Goal: Register for event/course: Register for event/course

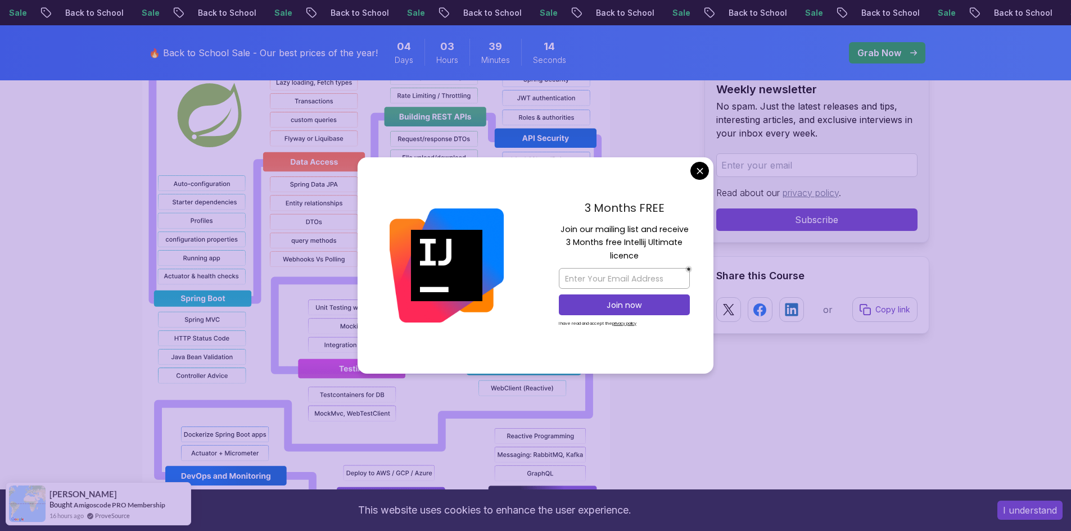
scroll to position [1125, 0]
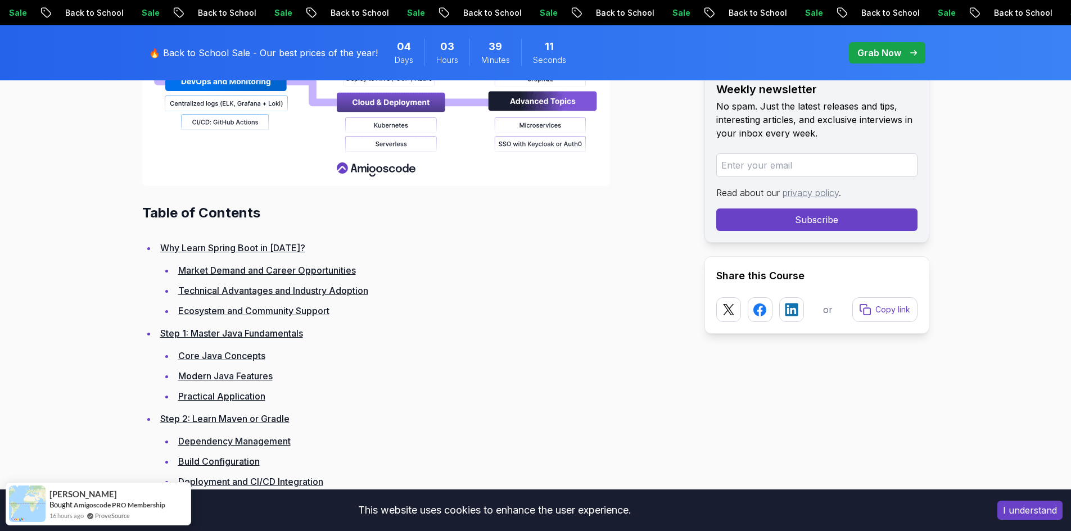
scroll to position [1518, 0]
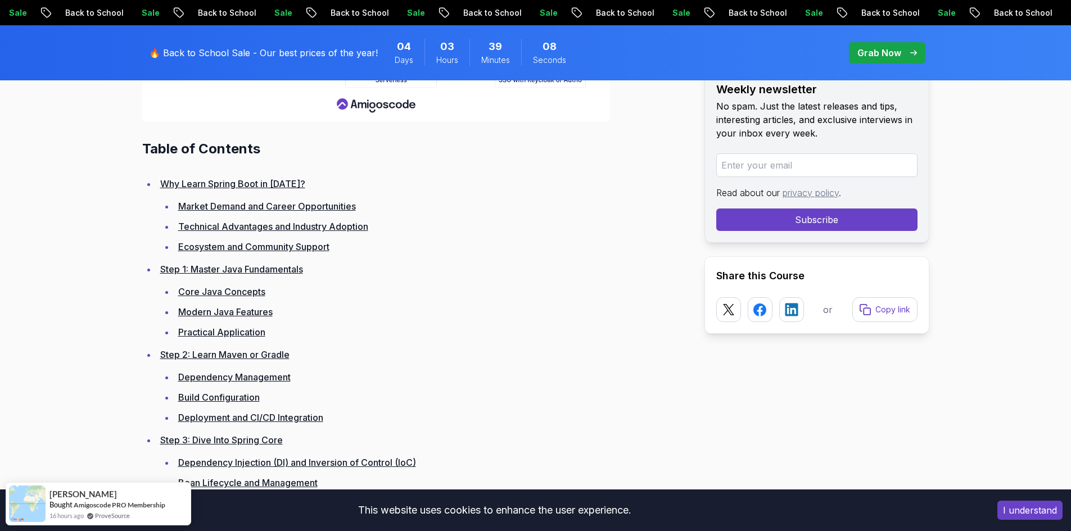
click at [267, 206] on link "Market Demand and Career Opportunities" at bounding box center [267, 206] width 178 height 11
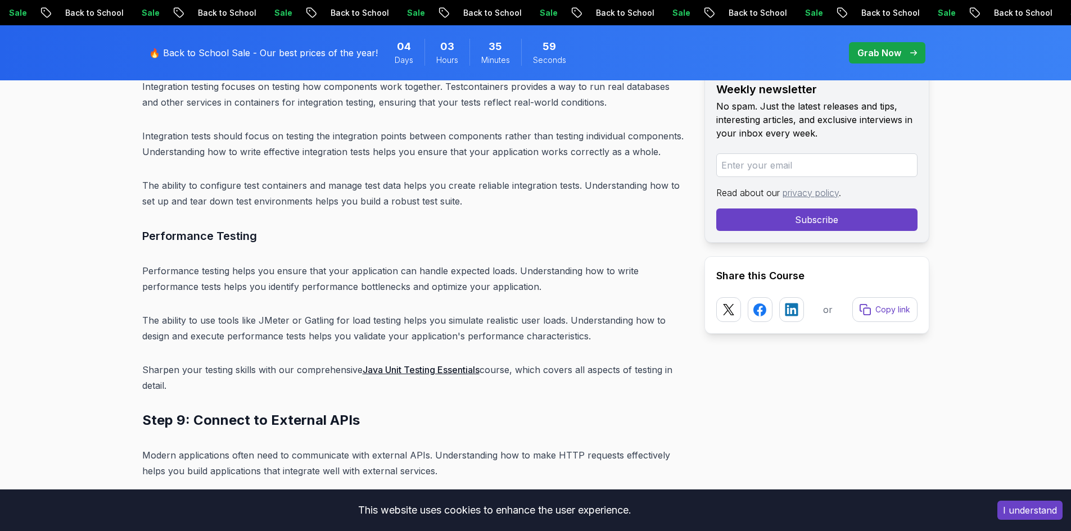
scroll to position [10494, 0]
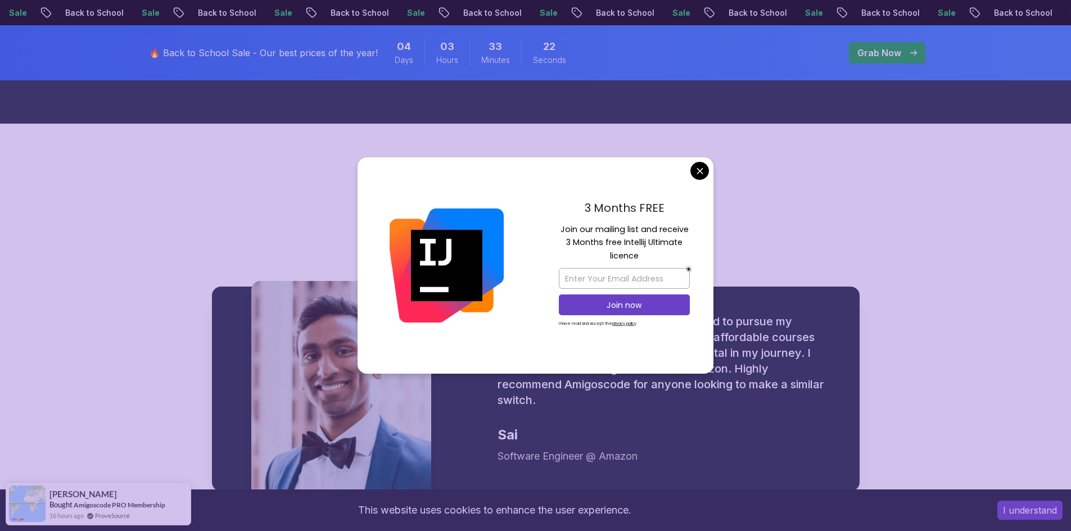
scroll to position [1237, 0]
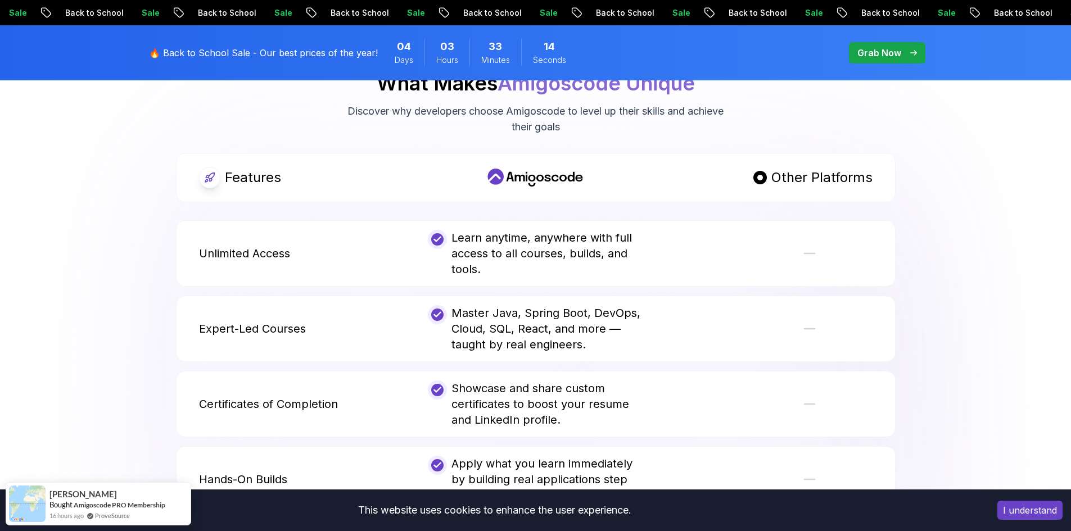
scroll to position [2137, 0]
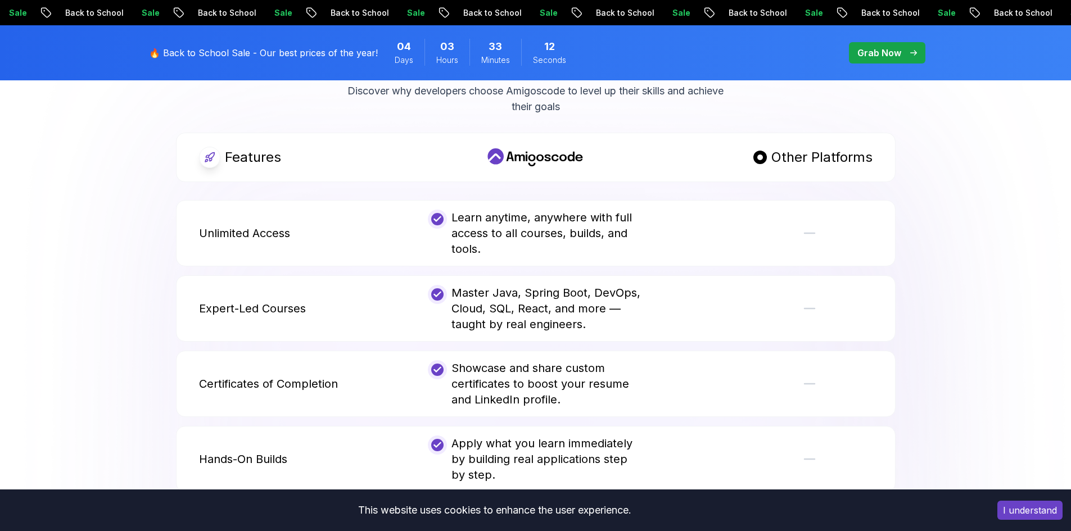
click at [520, 286] on div "Master Java, Spring Boot, DevOps, Cloud, SQL, React, and more — taught by real …" at bounding box center [535, 308] width 215 height 47
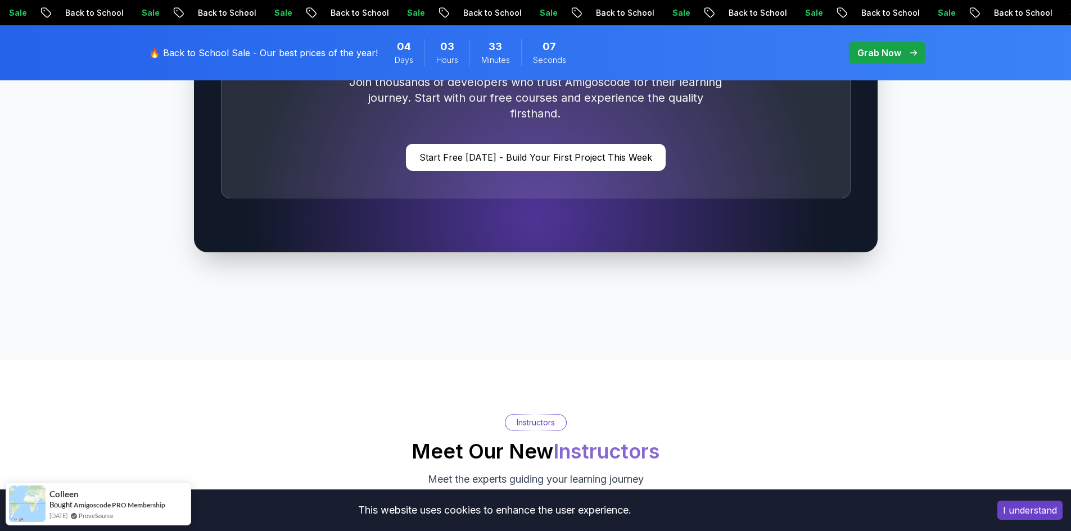
scroll to position [3543, 0]
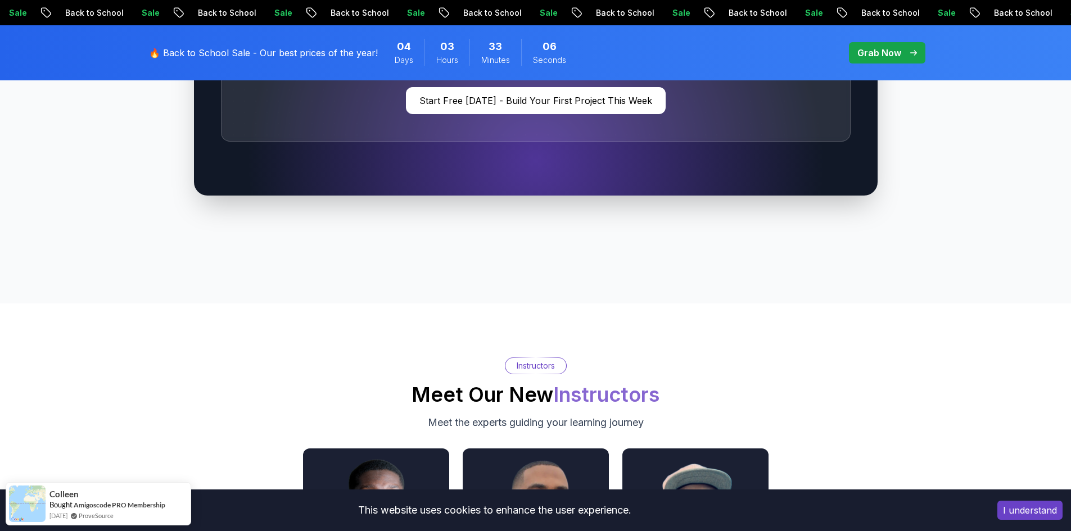
click at [1041, 513] on button "I understand" at bounding box center [1030, 510] width 65 height 19
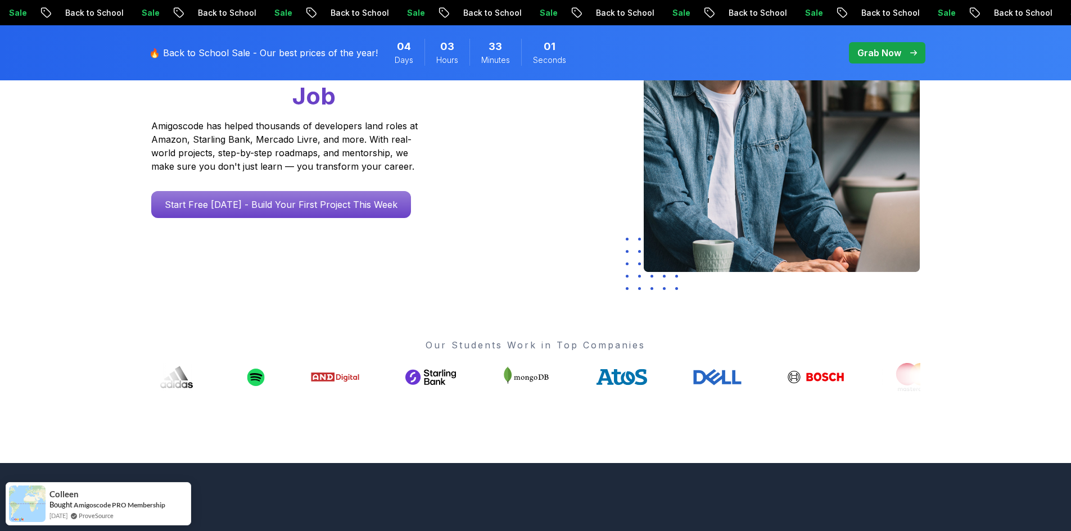
scroll to position [0, 0]
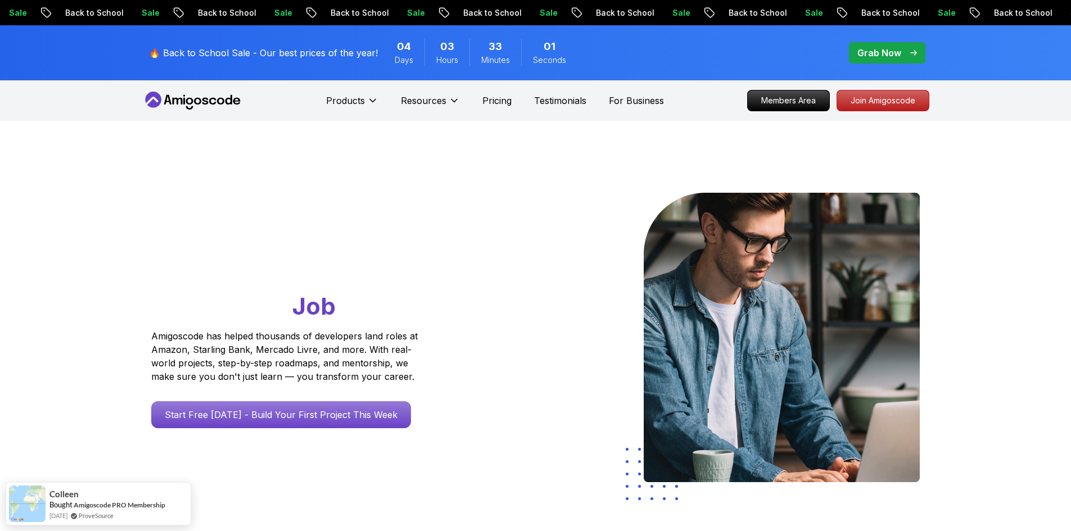
drag, startPoint x: 924, startPoint y: 411, endPoint x: 845, endPoint y: 142, distance: 280.2
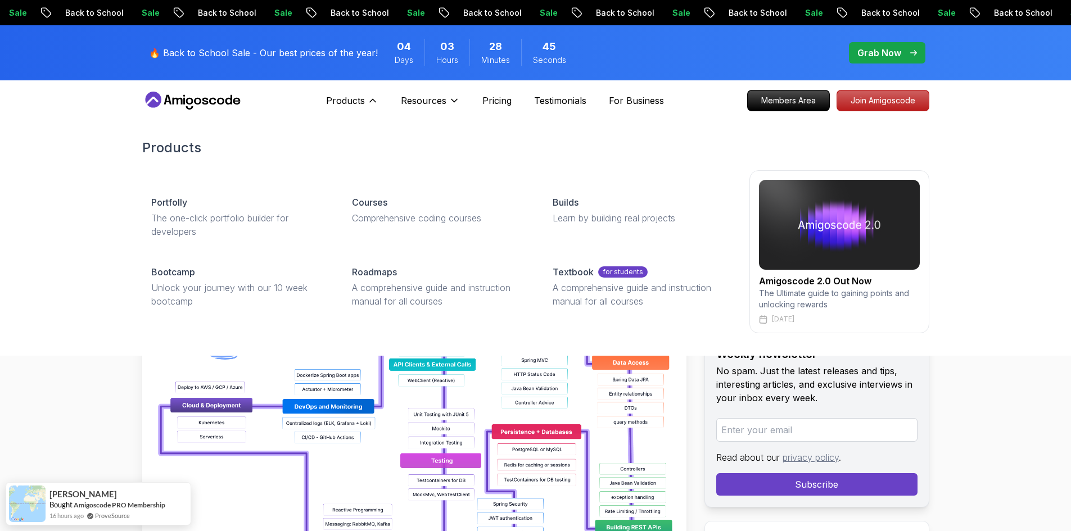
click at [400, 326] on div "Portfolly The one-click portfolio builder for developers Courses Comprehensive …" at bounding box center [535, 251] width 787 height 163
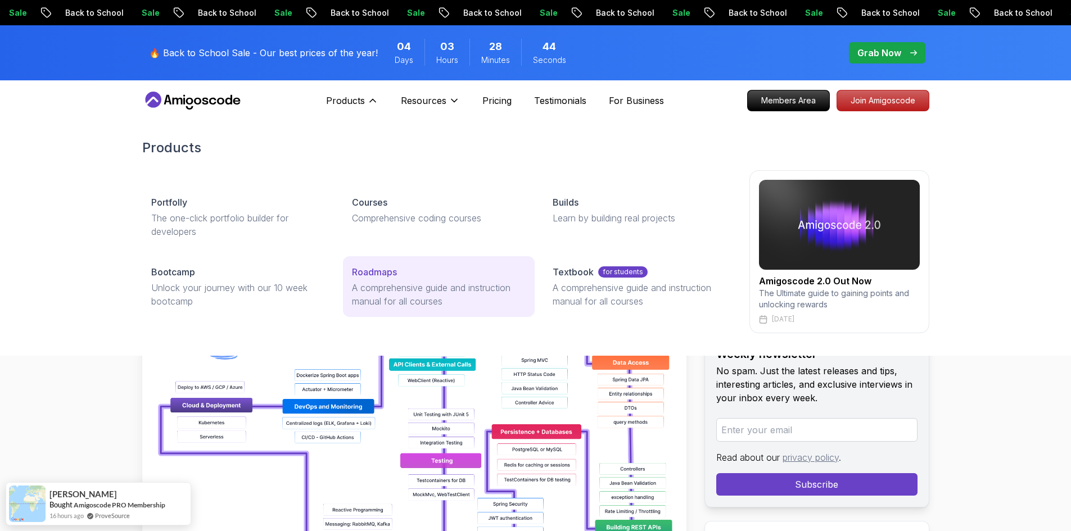
click at [402, 310] on link "Roadmaps A comprehensive guide and instruction manual for all courses" at bounding box center [439, 286] width 192 height 61
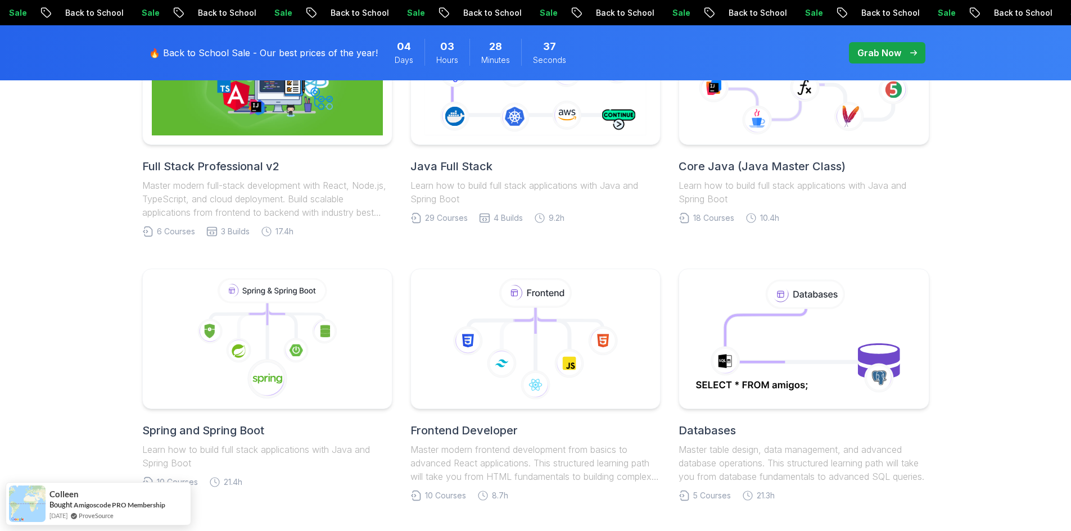
scroll to position [394, 0]
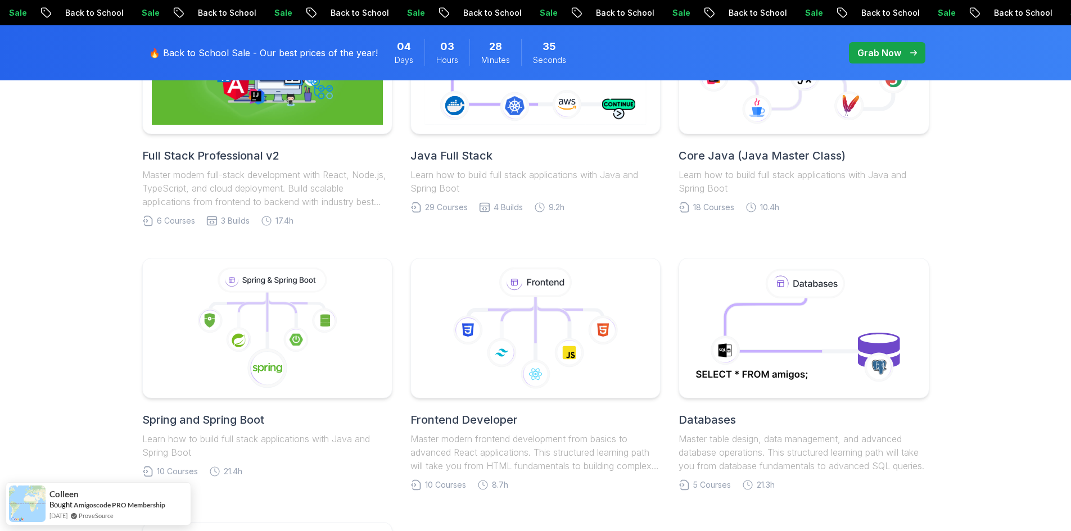
click at [269, 400] on link "Spring and Spring Boot Learn how to build full stack applications with Java and…" at bounding box center [267, 367] width 250 height 219
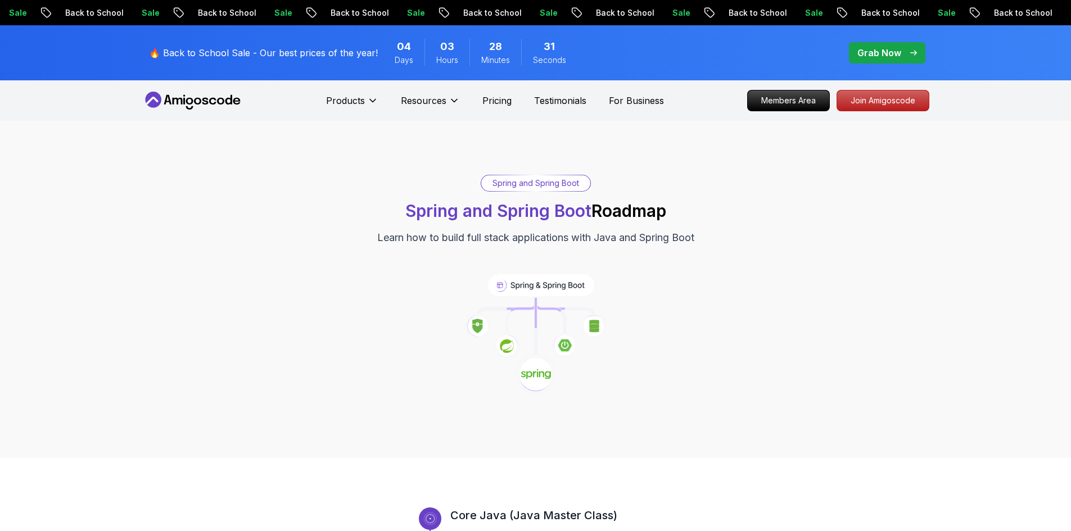
scroll to position [506, 0]
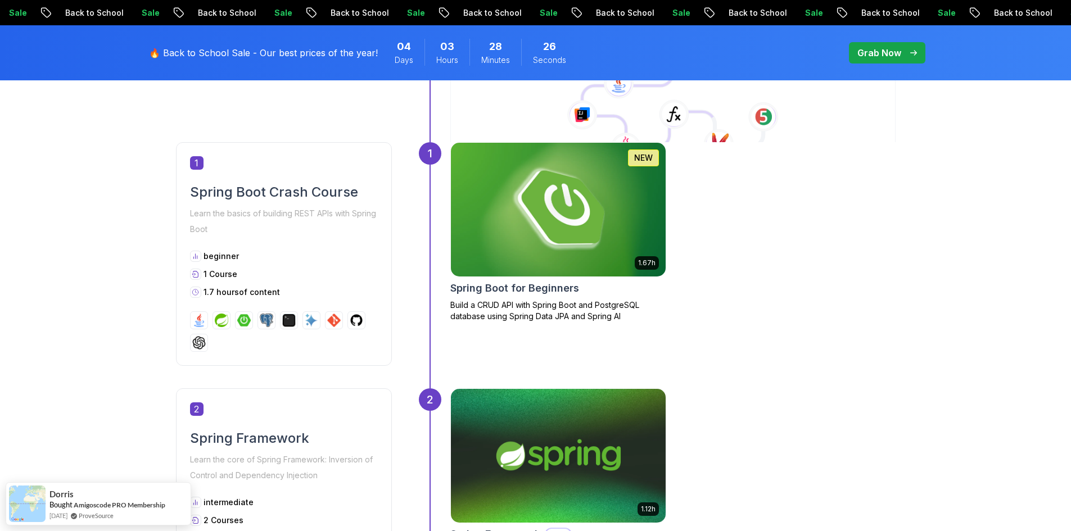
click at [557, 225] on img at bounding box center [557, 209] width 225 height 141
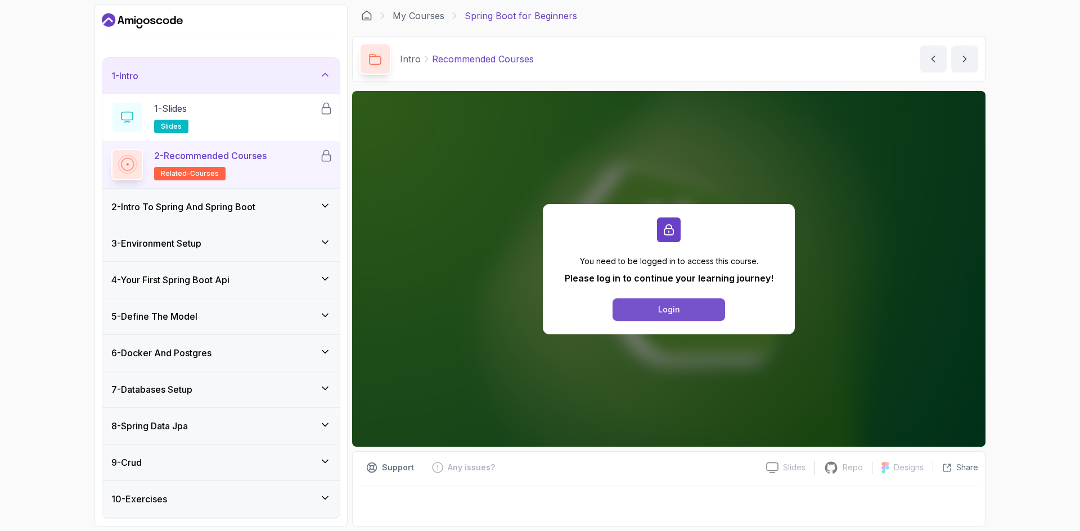
click at [664, 312] on div "Login" at bounding box center [669, 309] width 22 height 11
click at [685, 308] on button "Login" at bounding box center [668, 310] width 112 height 22
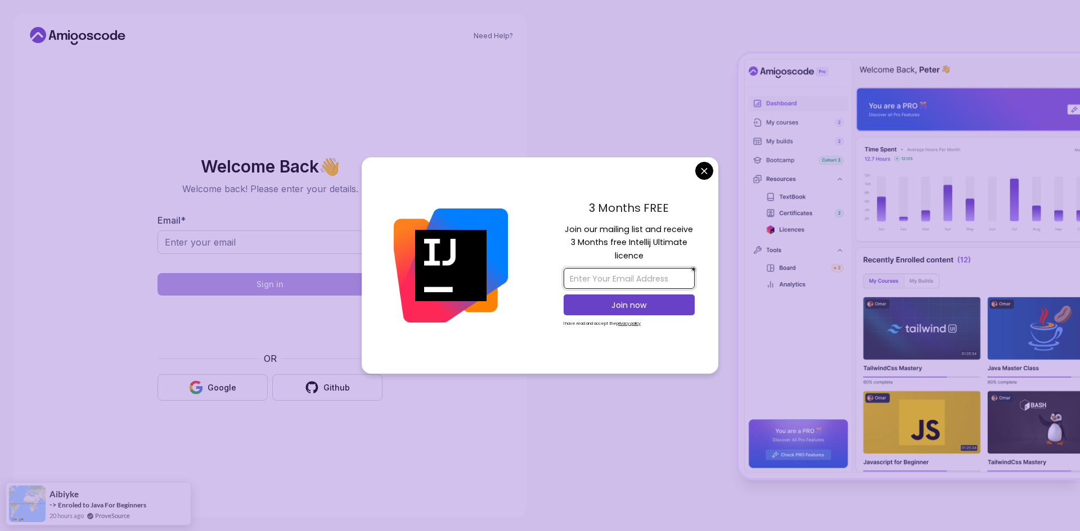
click at [670, 277] on input "email" at bounding box center [628, 278] width 131 height 21
click at [700, 171] on body "Need Help? Welcome Back 👋 Welcome back! Please enter your details. Email * Sign…" at bounding box center [540, 265] width 1080 height 531
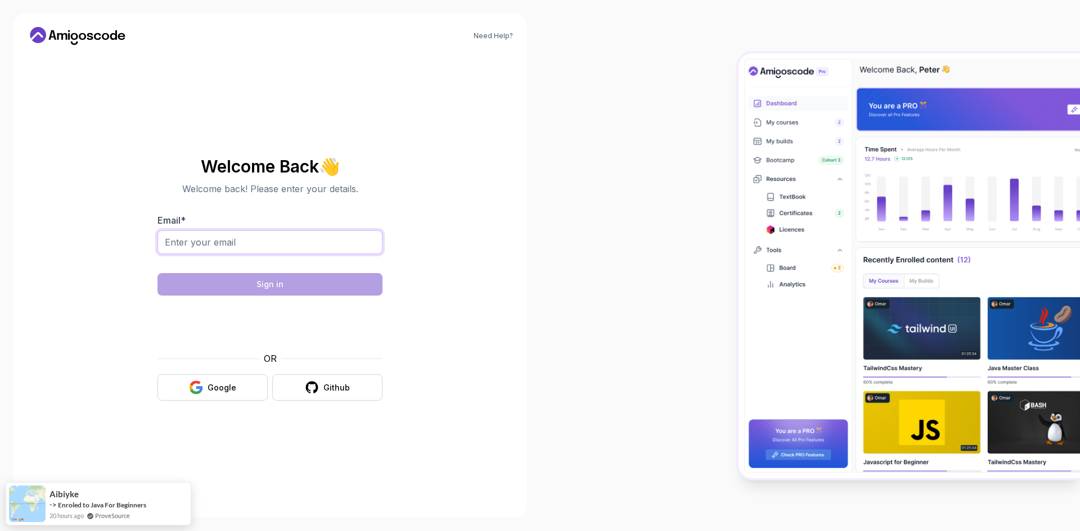
click at [234, 243] on input "Email *" at bounding box center [269, 243] width 225 height 24
click at [129, 314] on section "Welcome Back 👋 Welcome back! Please enter your details. Email * Sign in OR Goog…" at bounding box center [270, 279] width 378 height 266
click at [200, 398] on button "Google" at bounding box center [212, 388] width 110 height 26
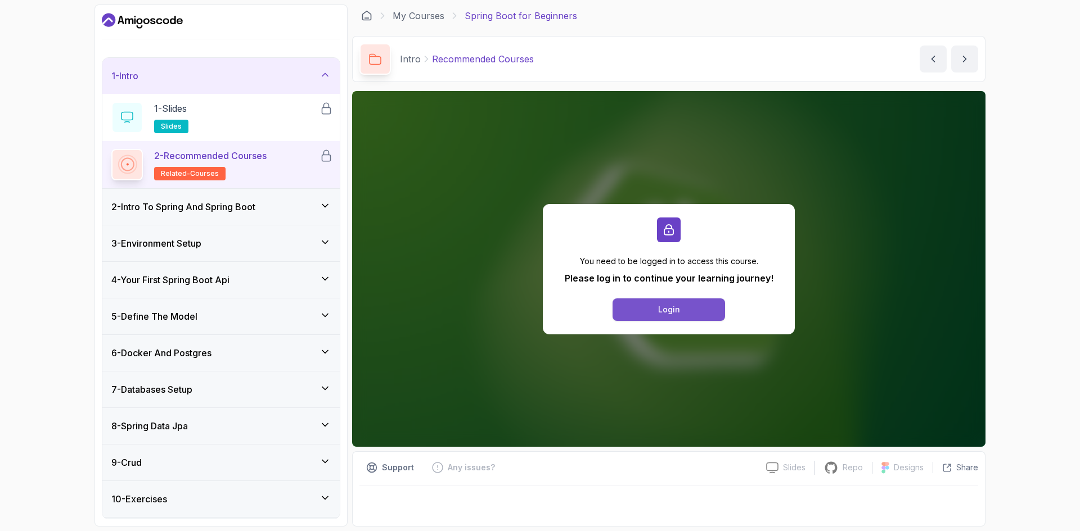
click at [702, 308] on button "Login" at bounding box center [668, 310] width 112 height 22
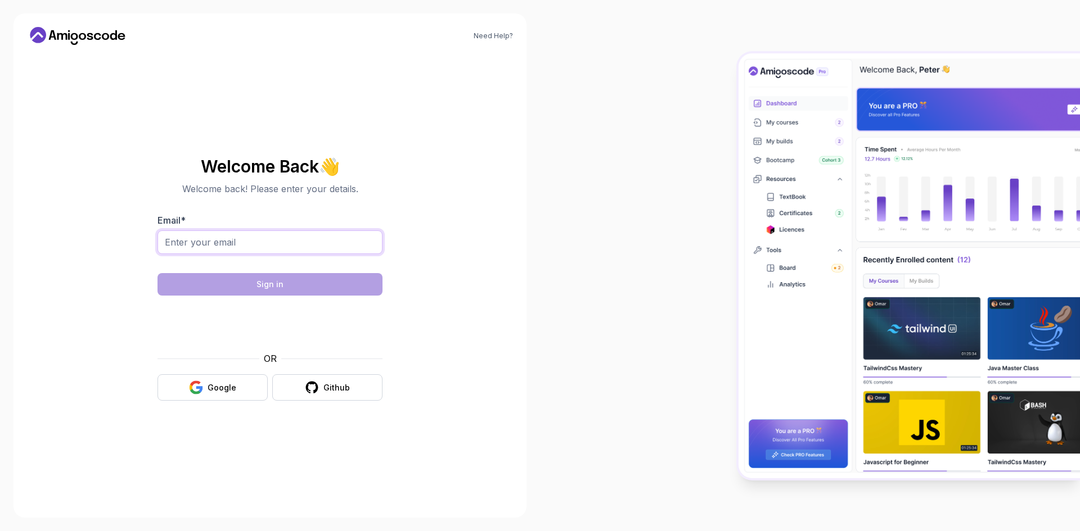
click at [337, 247] on input "Email *" at bounding box center [269, 243] width 225 height 24
click at [344, 212] on div "Welcome Back 👋 Welcome back! Please enter your details. Email * Sign in OR Goog…" at bounding box center [269, 278] width 225 height 243
click at [274, 390] on button "Github" at bounding box center [327, 388] width 110 height 26
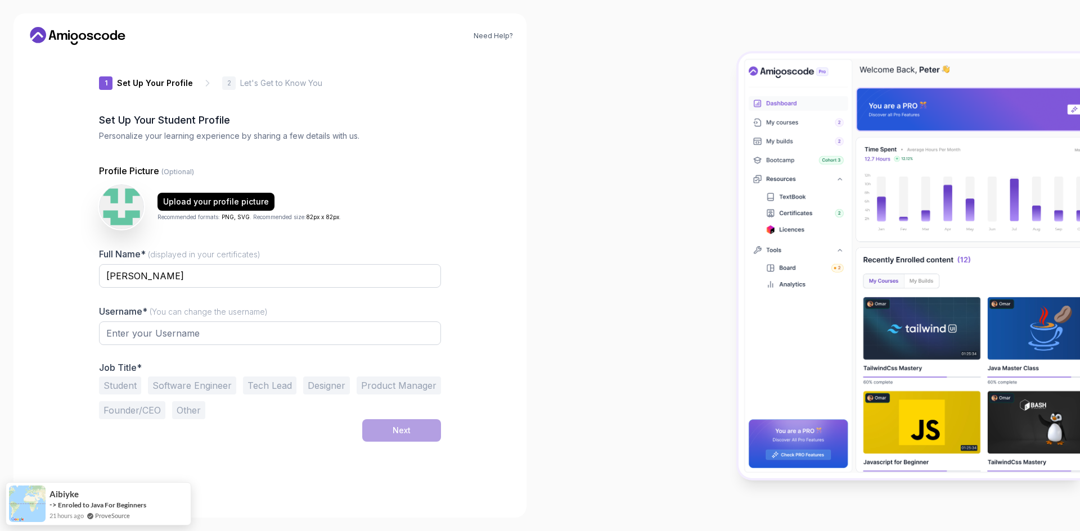
type input "boldfalcon1e674"
click at [324, 330] on input "boldfalcon1e674" at bounding box center [270, 334] width 342 height 24
click at [118, 389] on button "Student" at bounding box center [120, 386] width 42 height 18
click at [402, 434] on div "Next" at bounding box center [402, 430] width 18 height 11
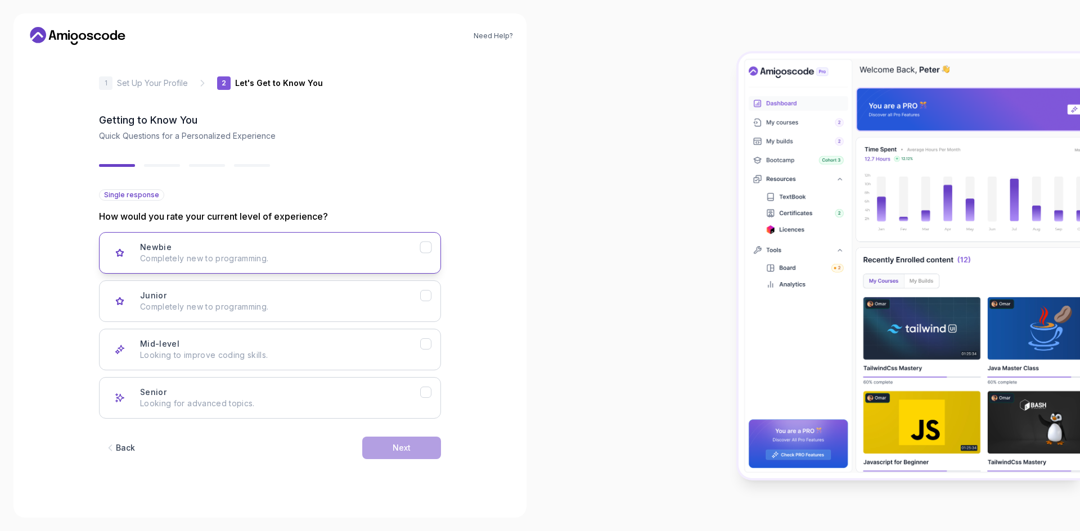
click at [356, 238] on button "Newbie Completely new to programming." at bounding box center [270, 253] width 342 height 42
click at [380, 439] on button "Next" at bounding box center [401, 448] width 79 height 22
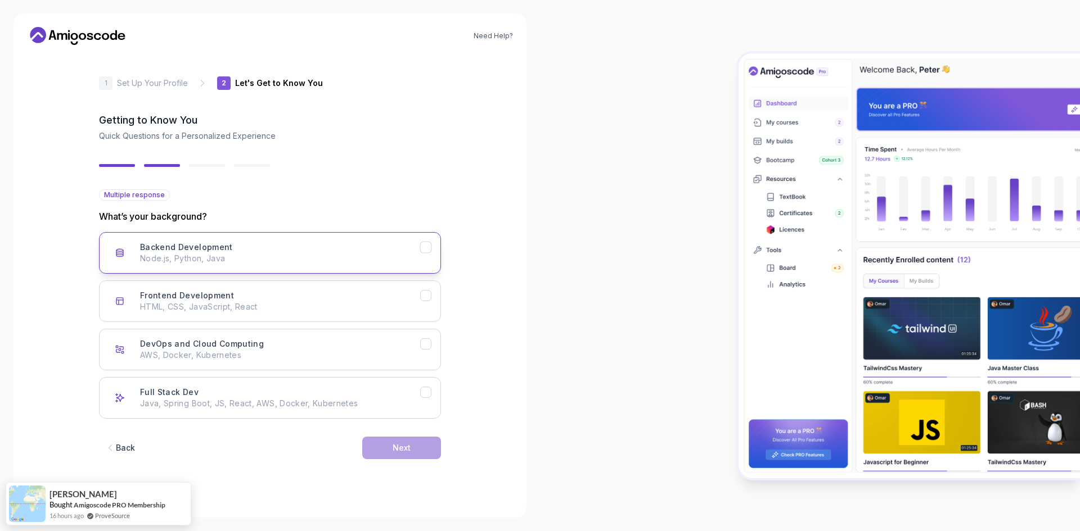
click at [330, 249] on div "Backend Development Node.js, Python, Java" at bounding box center [280, 253] width 280 height 22
click at [374, 450] on button "Next" at bounding box center [401, 448] width 79 height 22
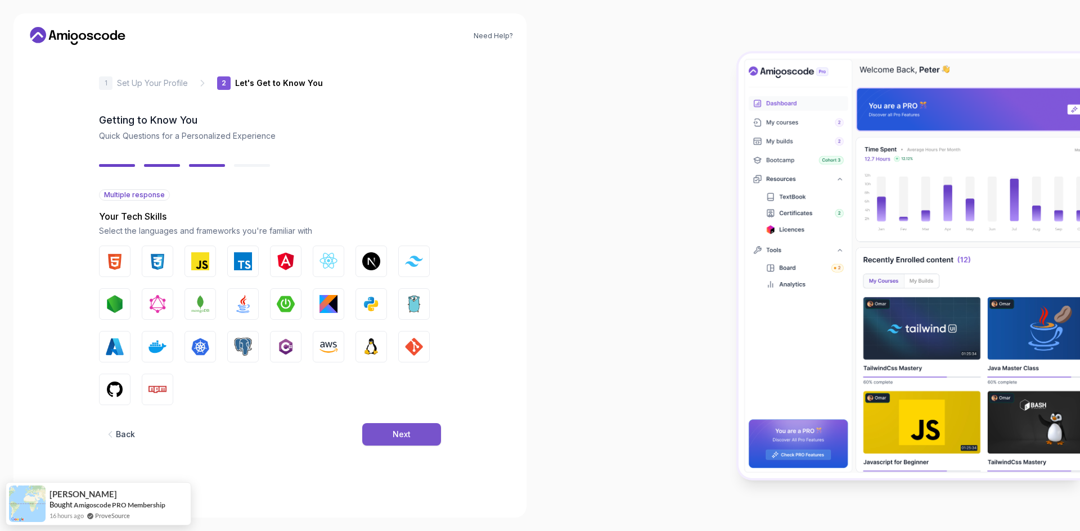
click at [380, 427] on button "Next" at bounding box center [401, 434] width 79 height 22
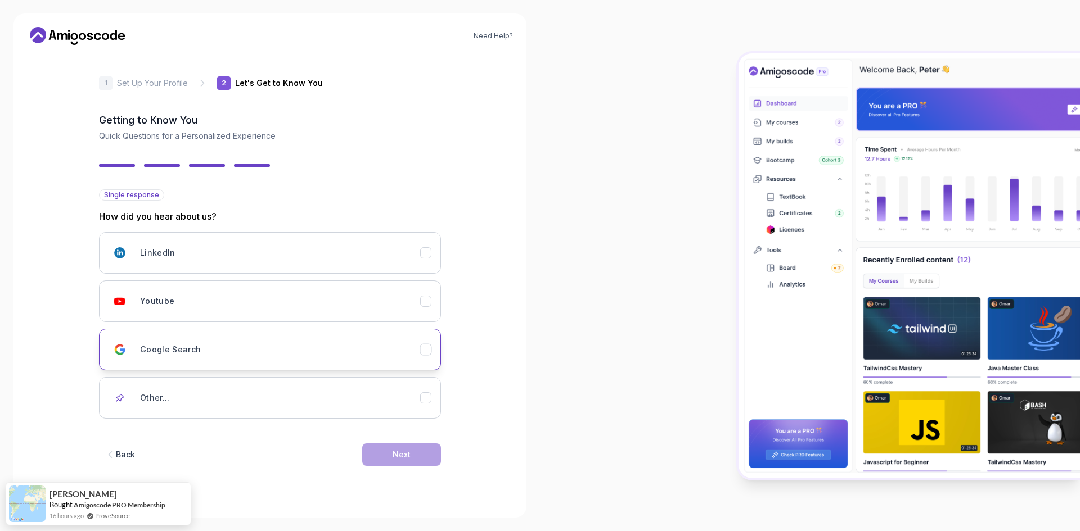
click at [345, 361] on button "Google Search" at bounding box center [270, 350] width 342 height 42
click at [394, 446] on button "Next" at bounding box center [401, 455] width 79 height 22
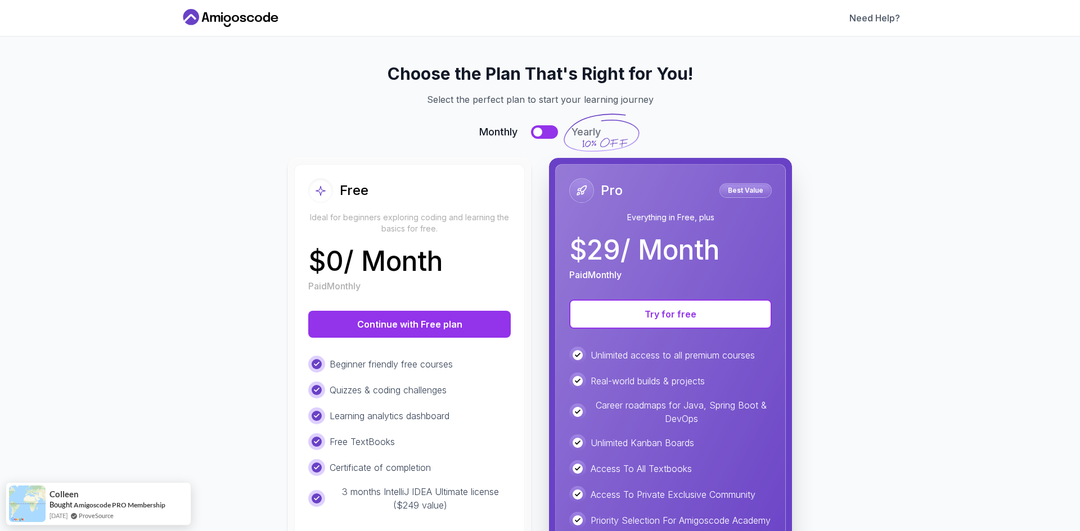
click at [471, 246] on div "Free Ideal for beginners exploring coding and learning the basics for free. $ 0…" at bounding box center [409, 235] width 202 height 115
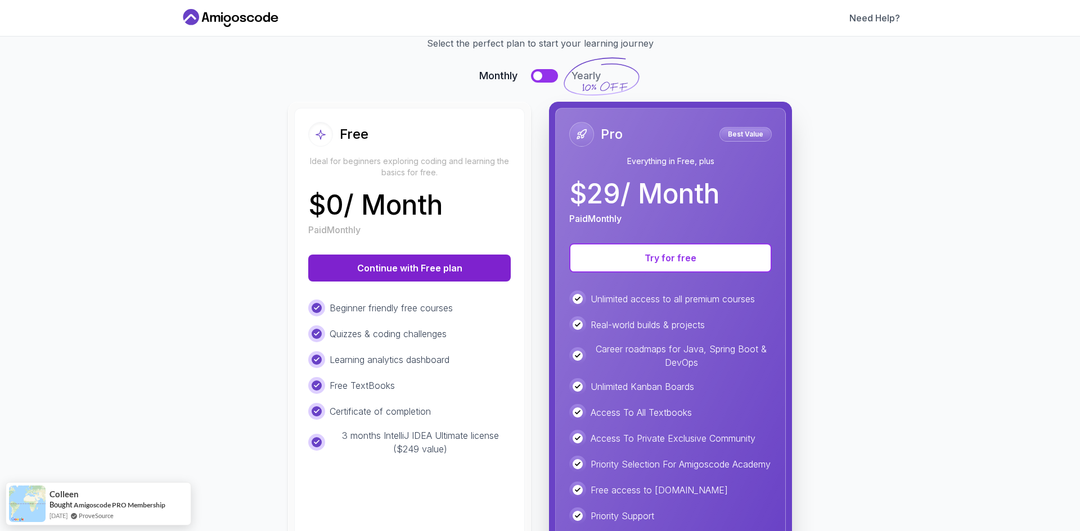
click at [449, 261] on button "Continue with Free plan" at bounding box center [409, 268] width 202 height 27
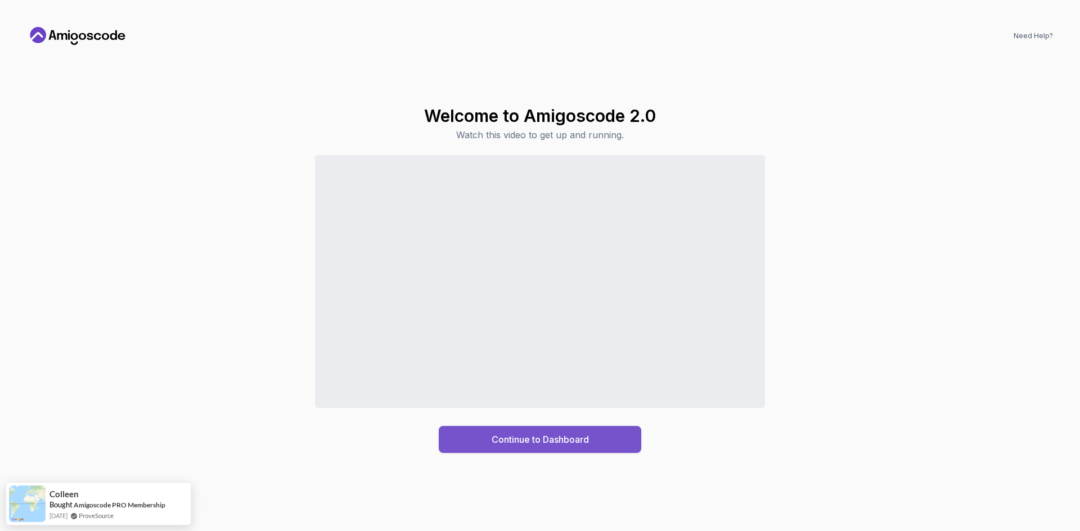
click at [513, 435] on div "Continue to Dashboard" at bounding box center [539, 439] width 97 height 13
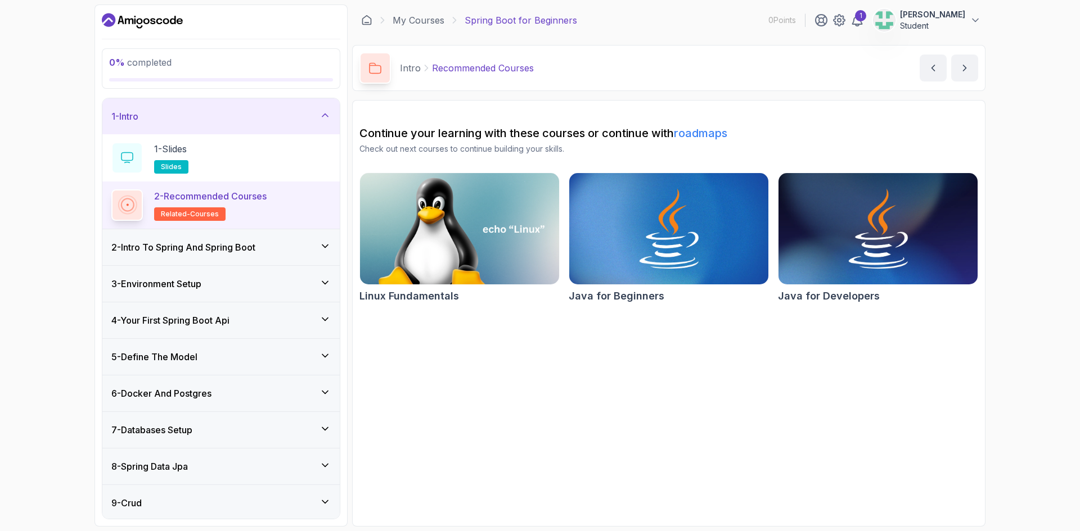
click at [204, 243] on h3 "2 - Intro To Spring And Spring Boot" at bounding box center [183, 247] width 144 height 13
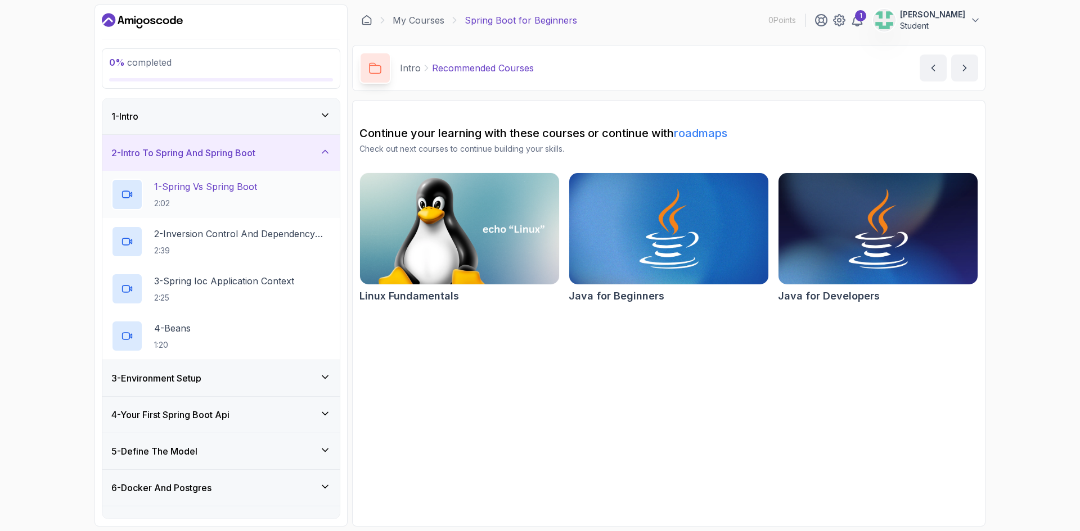
click at [240, 201] on p "2:02" at bounding box center [205, 203] width 103 height 11
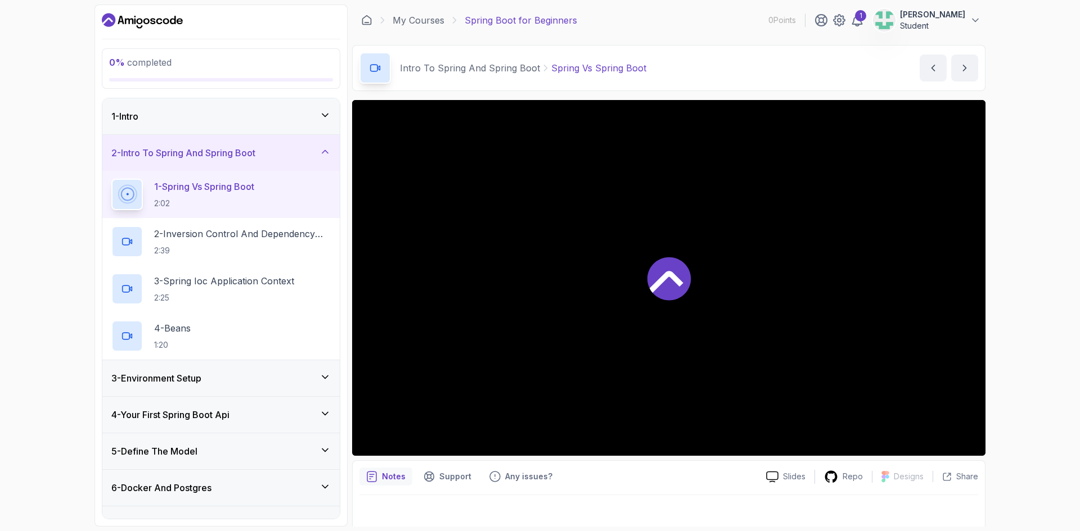
click at [258, 386] on div "3 - Environment Setup" at bounding box center [220, 378] width 237 height 36
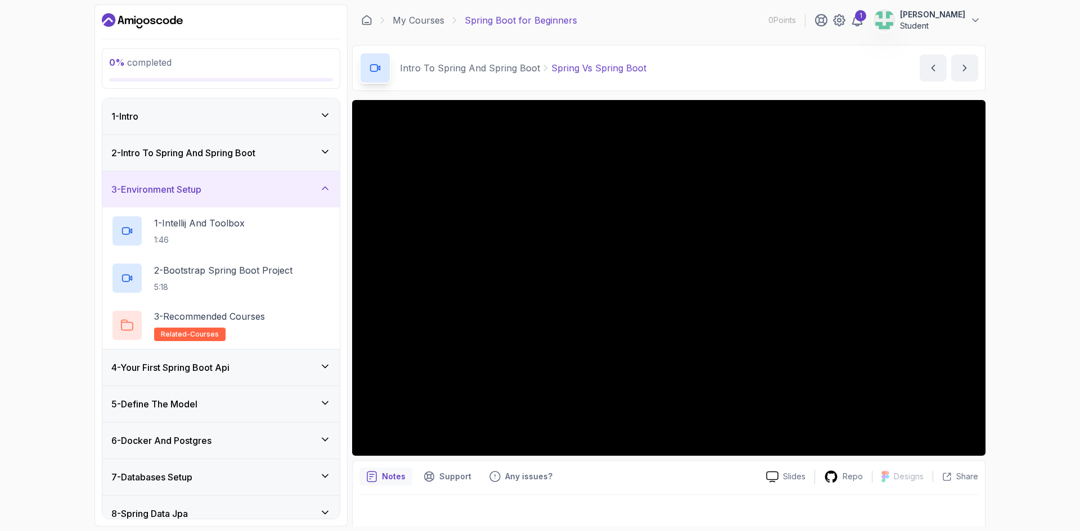
click at [258, 368] on div "4 - Your First Spring Boot Api" at bounding box center [220, 367] width 219 height 13
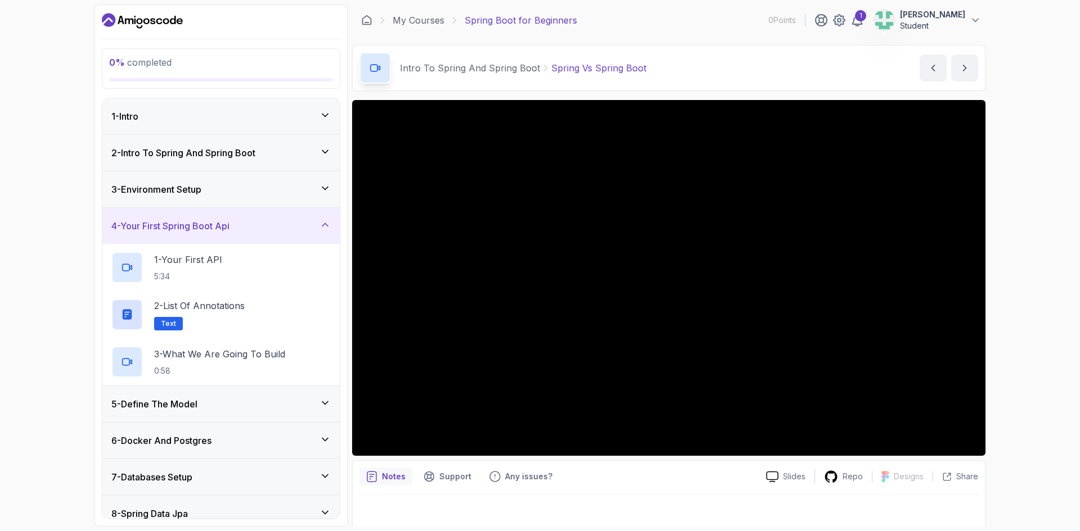
click at [268, 448] on div "6 - Docker And Postgres" at bounding box center [220, 441] width 237 height 36
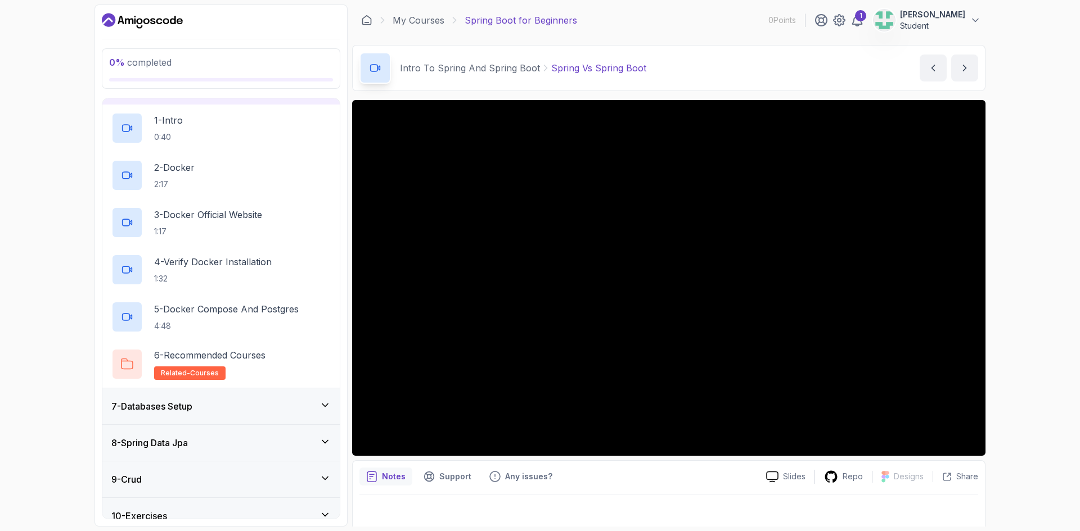
scroll to position [301, 0]
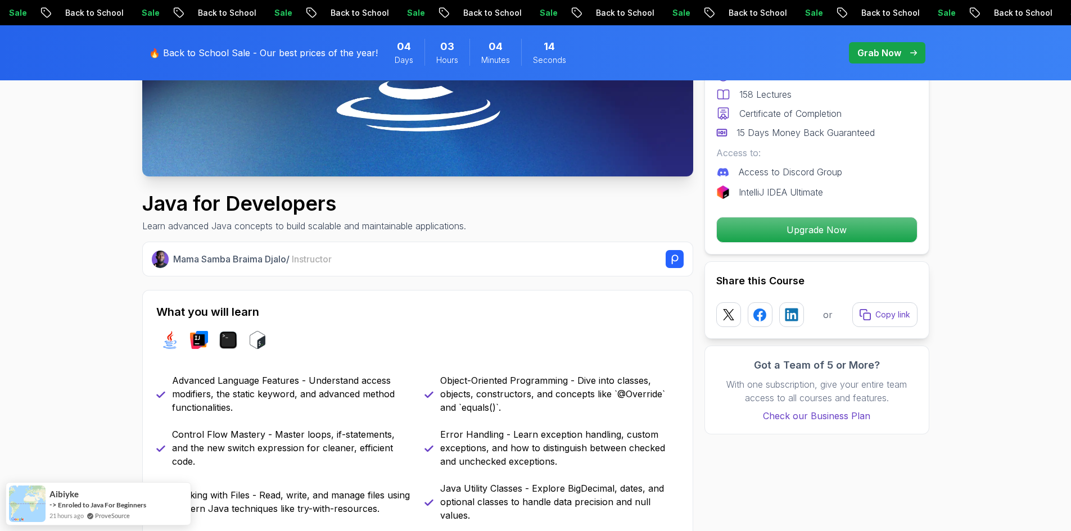
scroll to position [394, 0]
